Goal: Browse casually

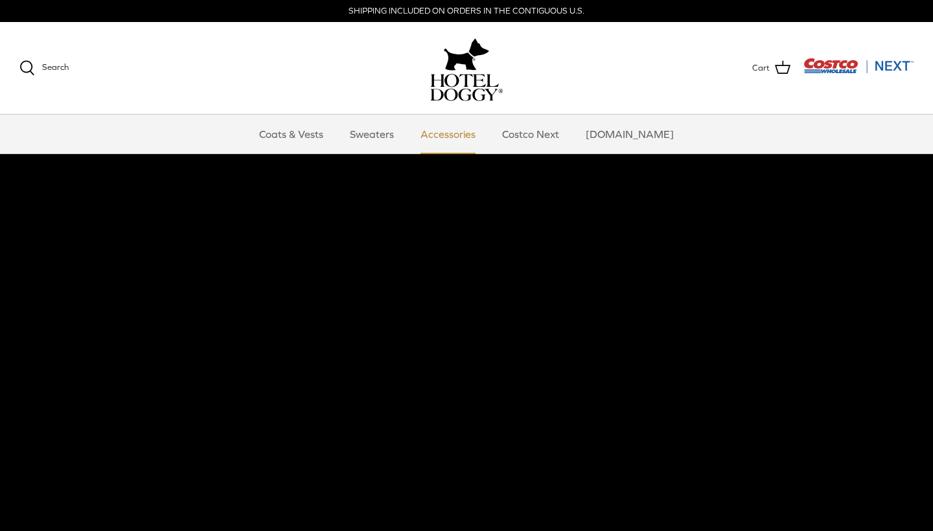
click at [463, 138] on link "Accessories" at bounding box center [448, 134] width 78 height 39
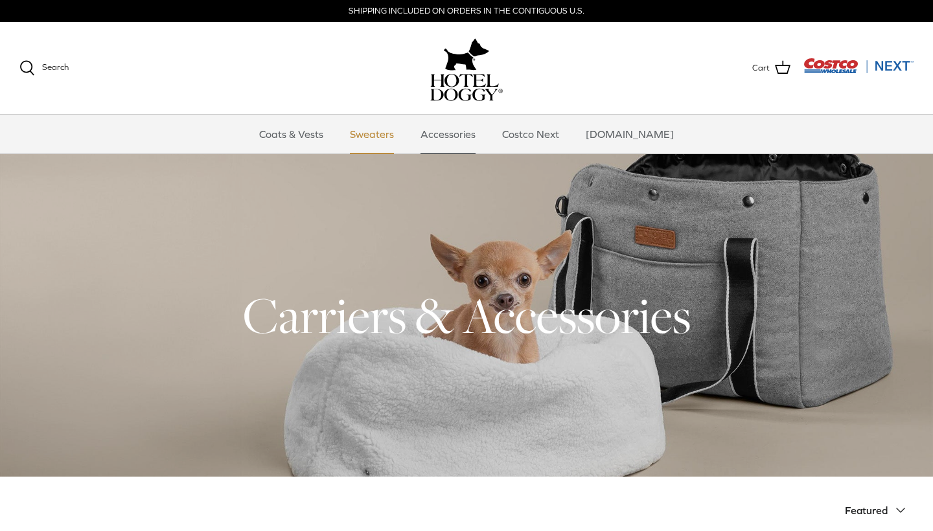
click at [385, 131] on link "Sweaters" at bounding box center [371, 134] width 67 height 39
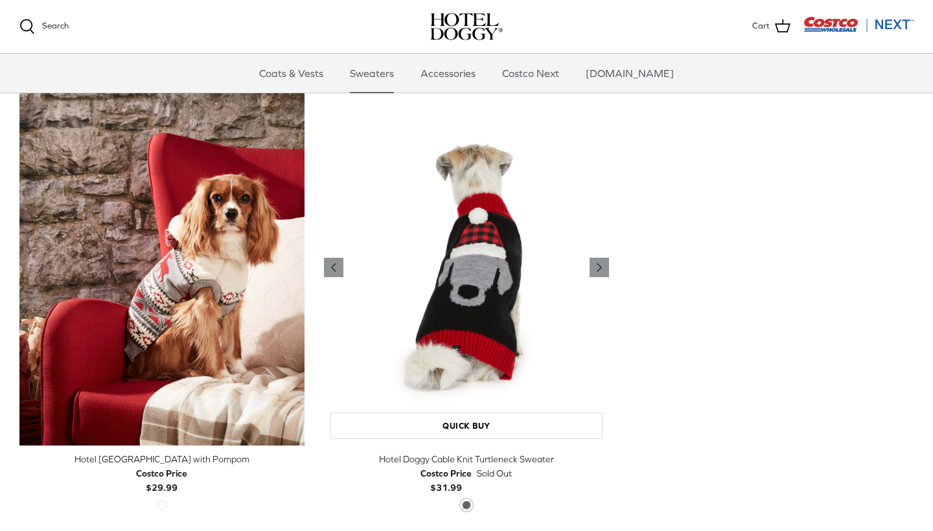
scroll to position [310, 0]
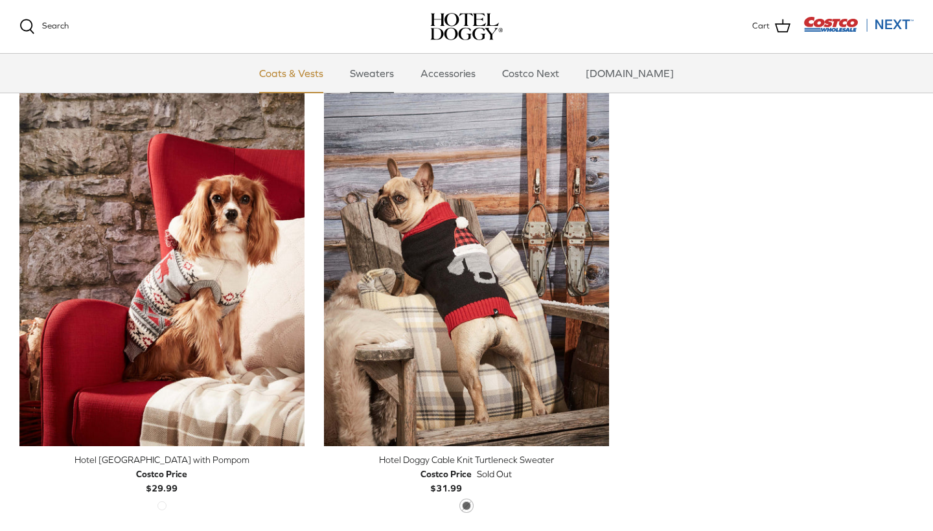
click at [328, 75] on link "Coats & Vests" at bounding box center [291, 73] width 87 height 39
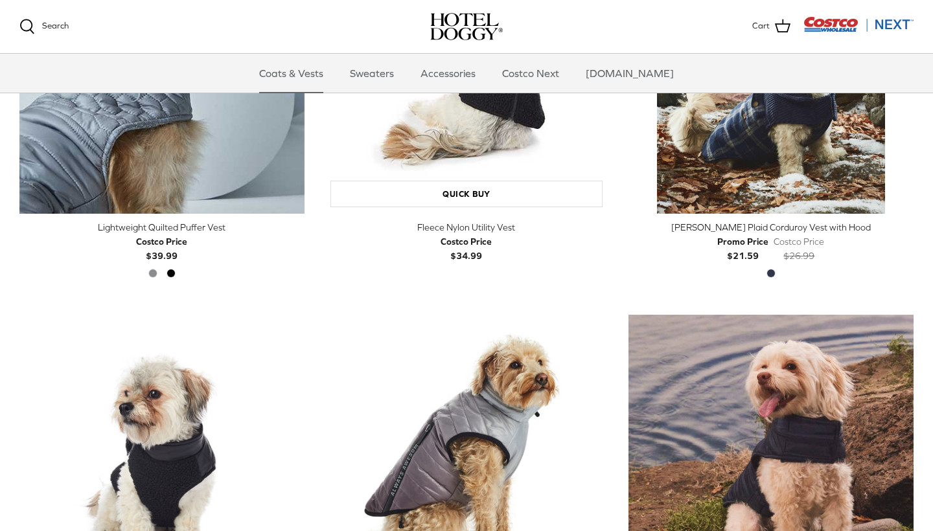
scroll to position [1618, 0]
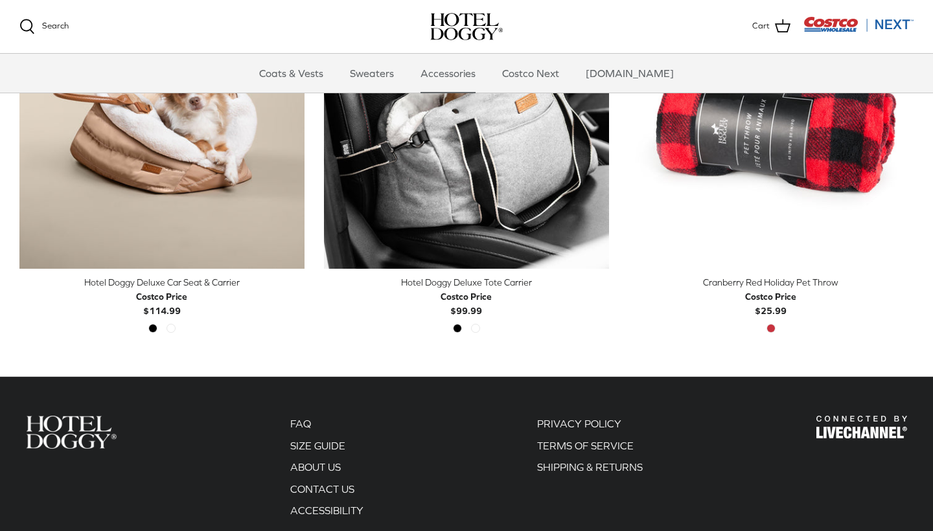
scroll to position [529, 0]
